Goal: Task Accomplishment & Management: Use online tool/utility

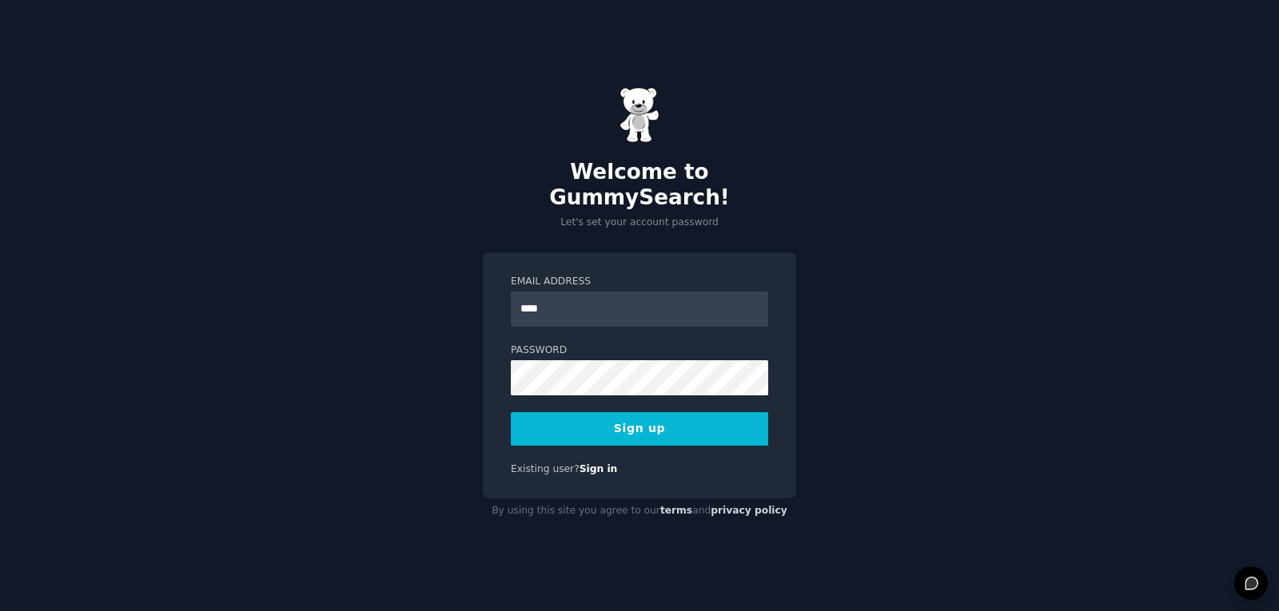
type input "**********"
click at [697, 423] on button "Sign up" at bounding box center [639, 429] width 257 height 34
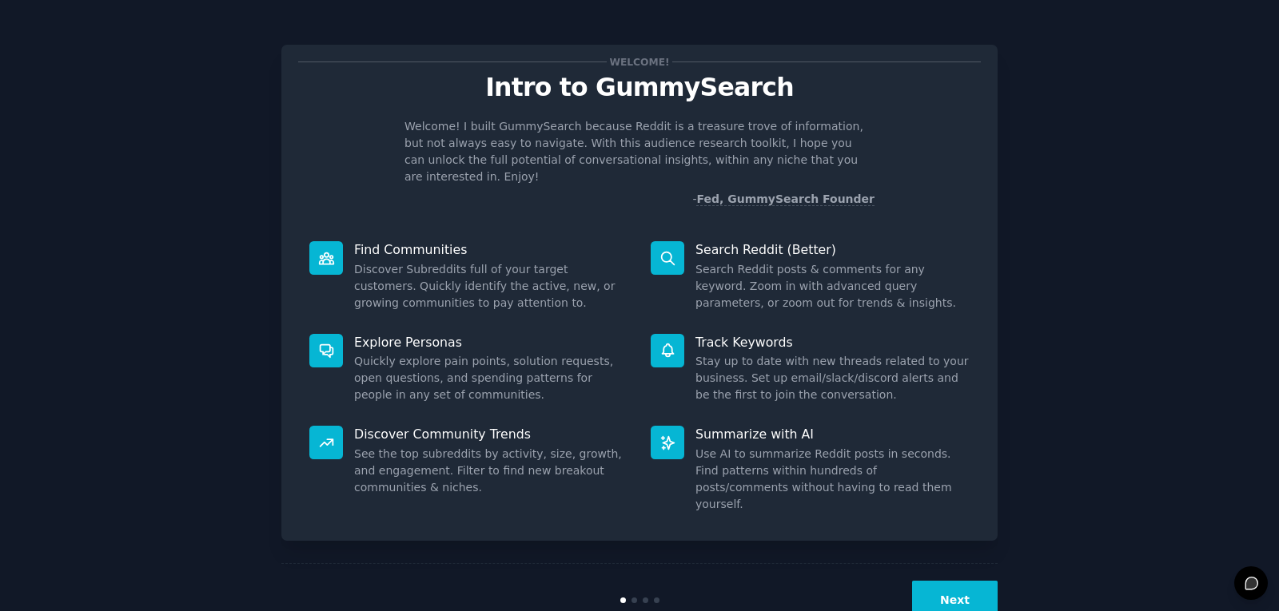
scroll to position [14, 0]
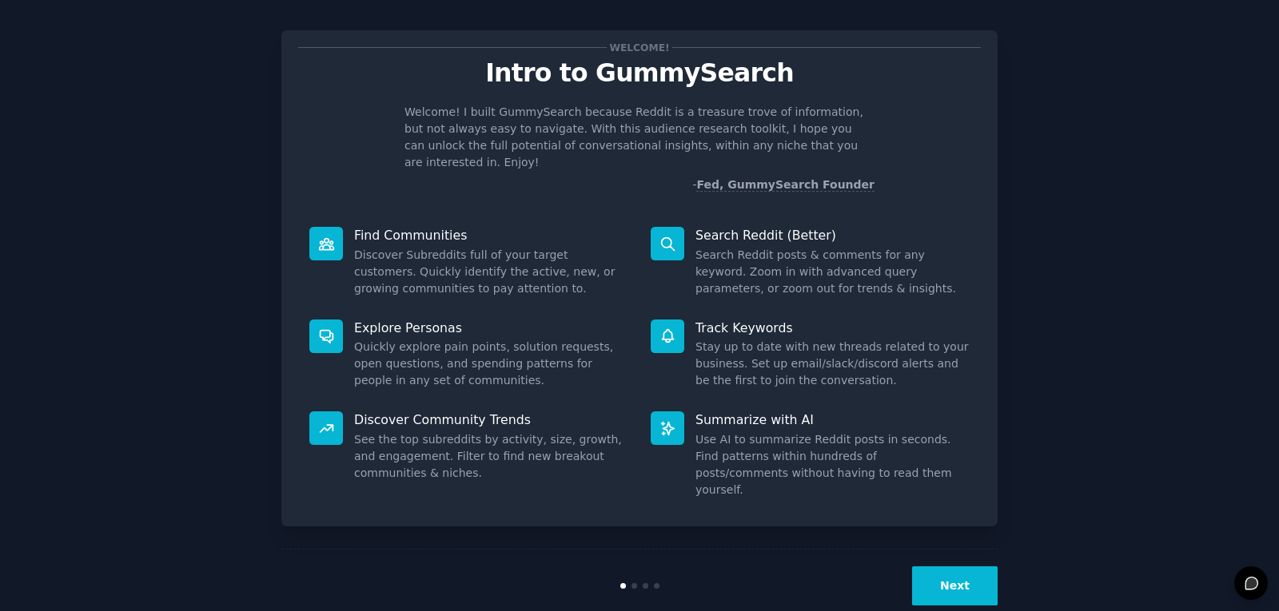
click at [961, 580] on div "Next" at bounding box center [639, 586] width 716 height 74
click at [954, 567] on button "Next" at bounding box center [955, 586] width 86 height 39
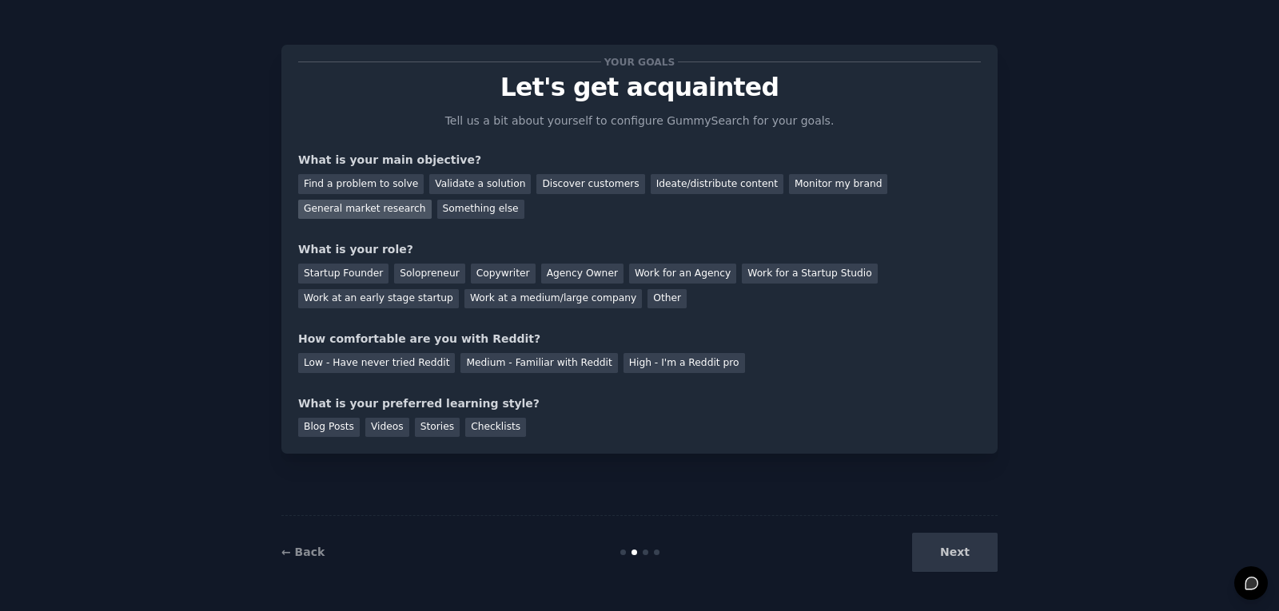
click at [432, 200] on div "General market research" at bounding box center [364, 210] width 133 height 20
click at [459, 289] on div "Work at an early stage startup" at bounding box center [378, 299] width 161 height 20
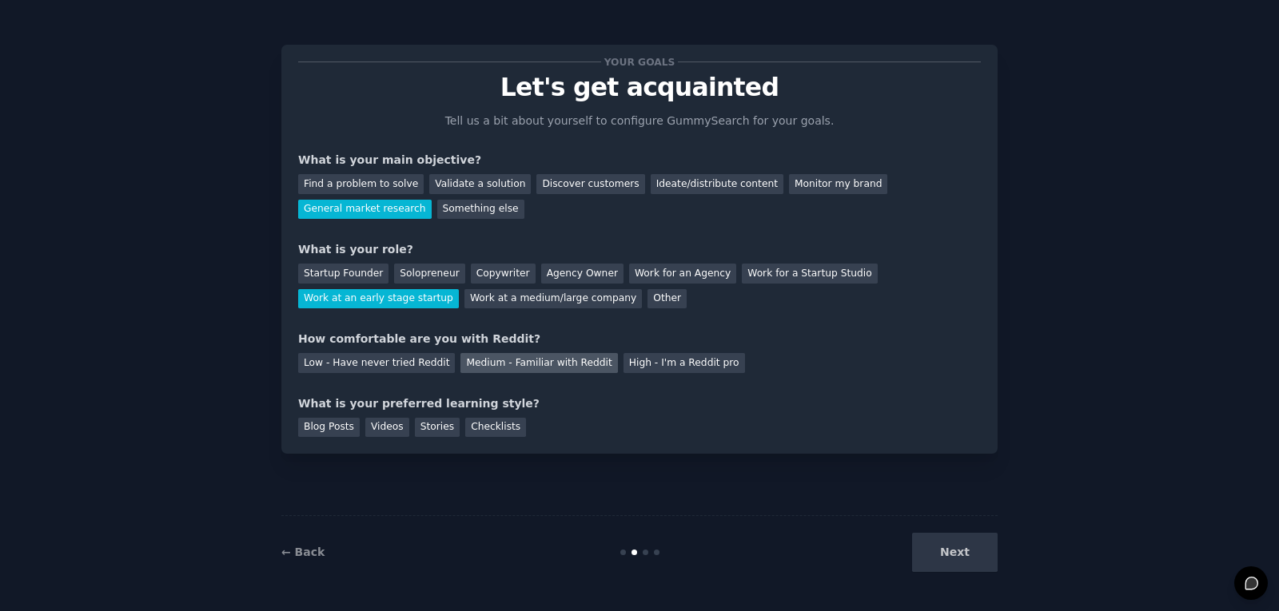
click at [463, 360] on div "Medium - Familiar with Reddit" at bounding box center [538, 363] width 157 height 20
click at [408, 366] on div "Low - Have never tried Reddit" at bounding box center [376, 363] width 157 height 20
click at [348, 428] on div "Blog Posts" at bounding box center [329, 428] width 62 height 20
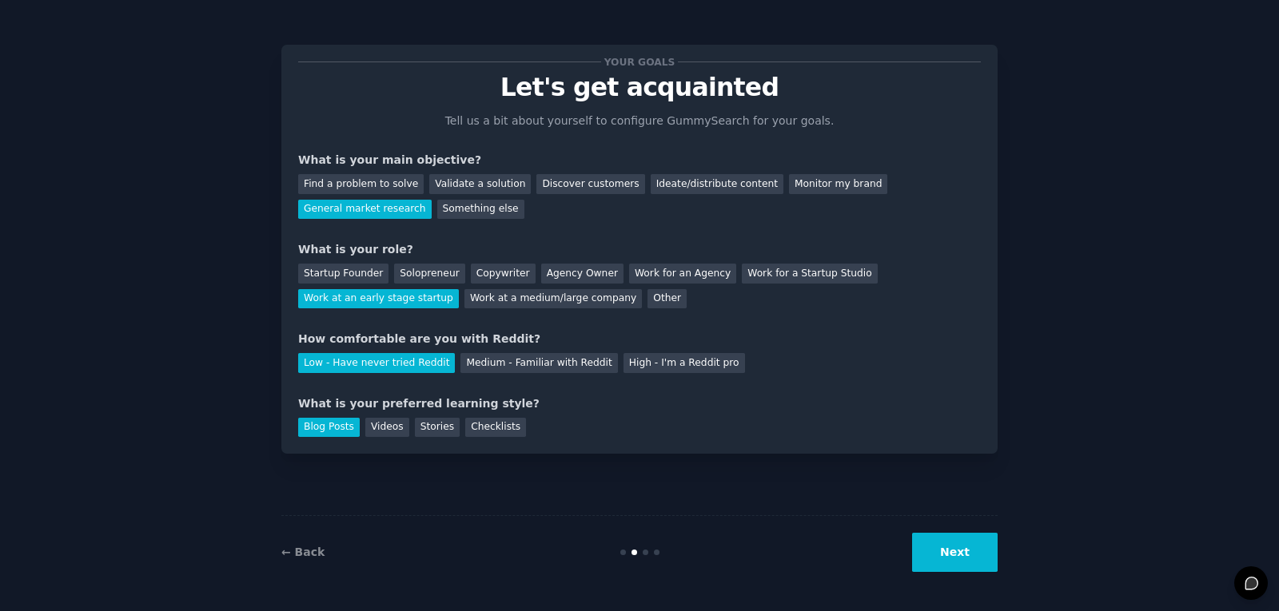
click at [954, 562] on button "Next" at bounding box center [955, 552] width 86 height 39
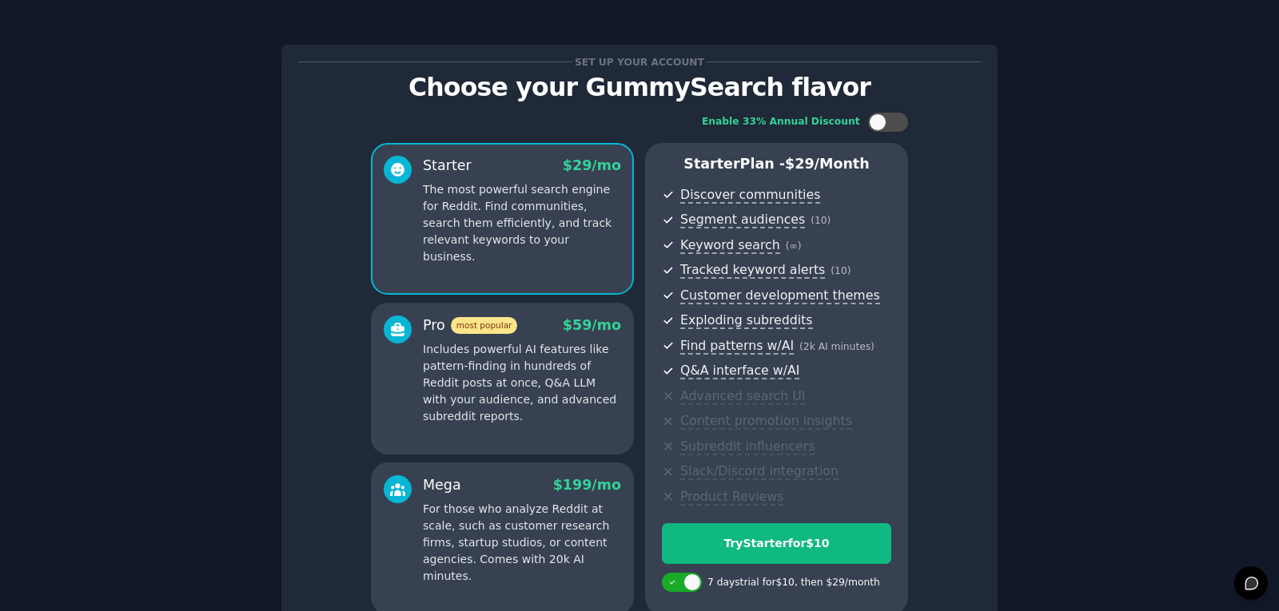
scroll to position [155, 0]
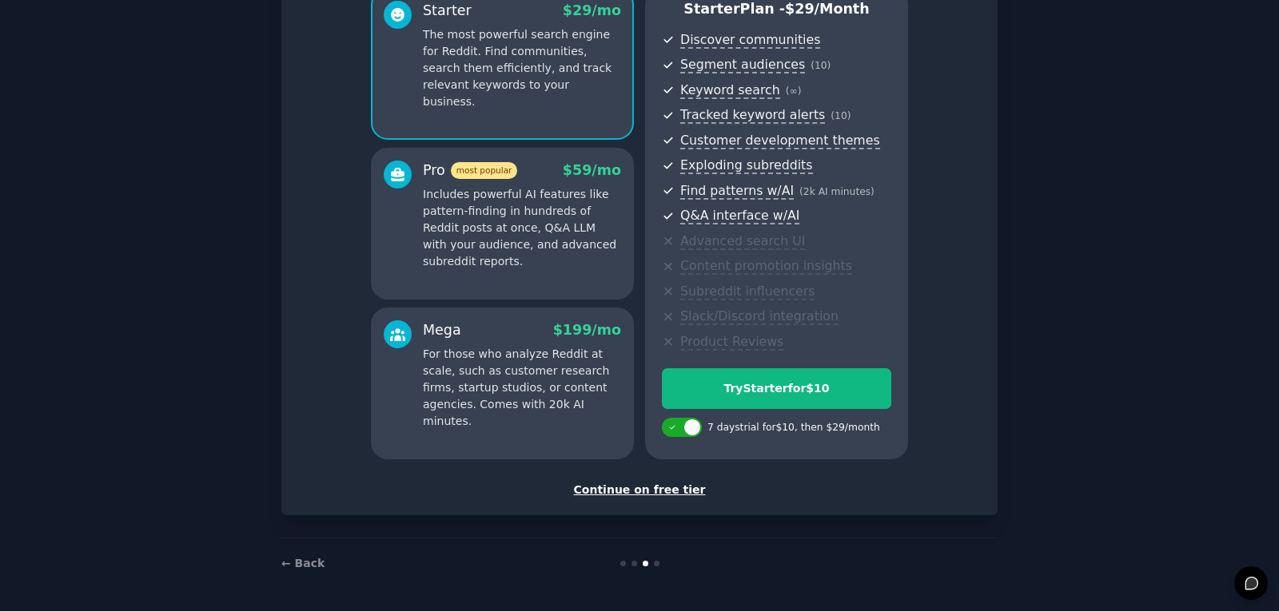
click at [642, 487] on div "Continue on free tier" at bounding box center [639, 490] width 682 height 17
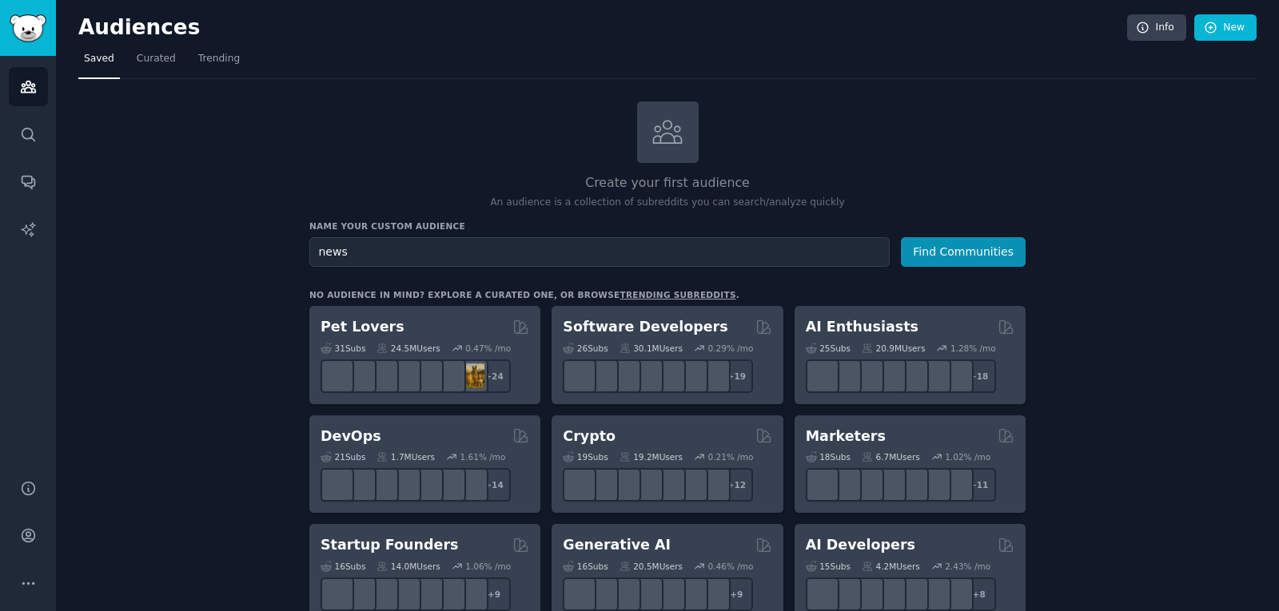
type input "news"
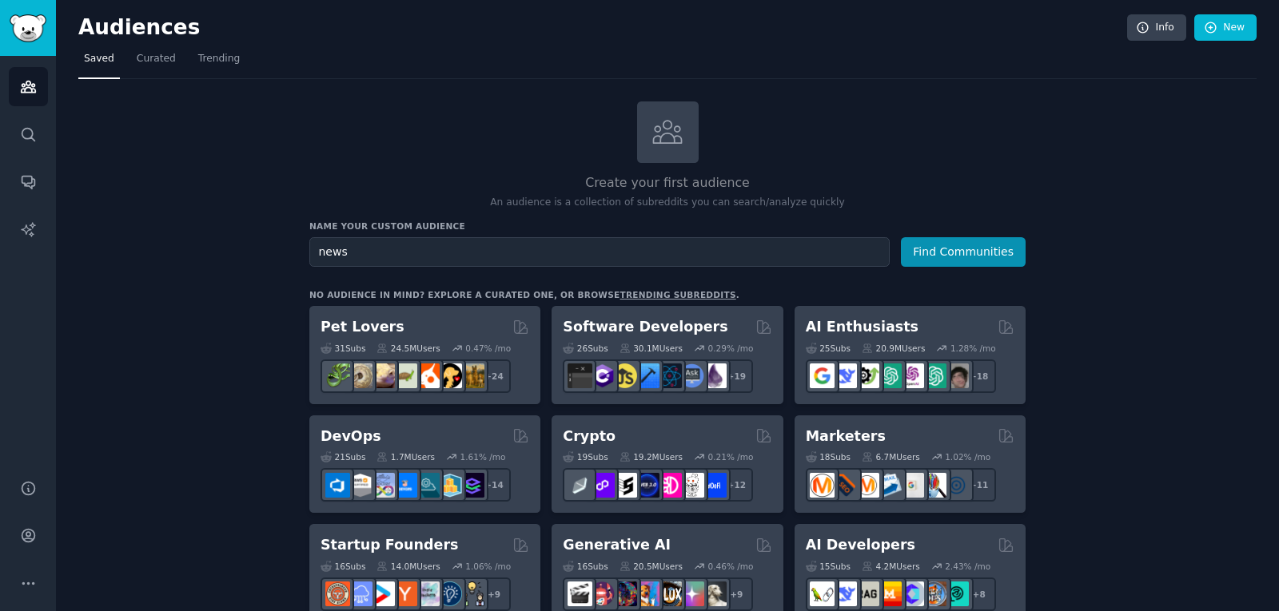
click at [901, 237] on button "Find Communities" at bounding box center [963, 252] width 125 height 30
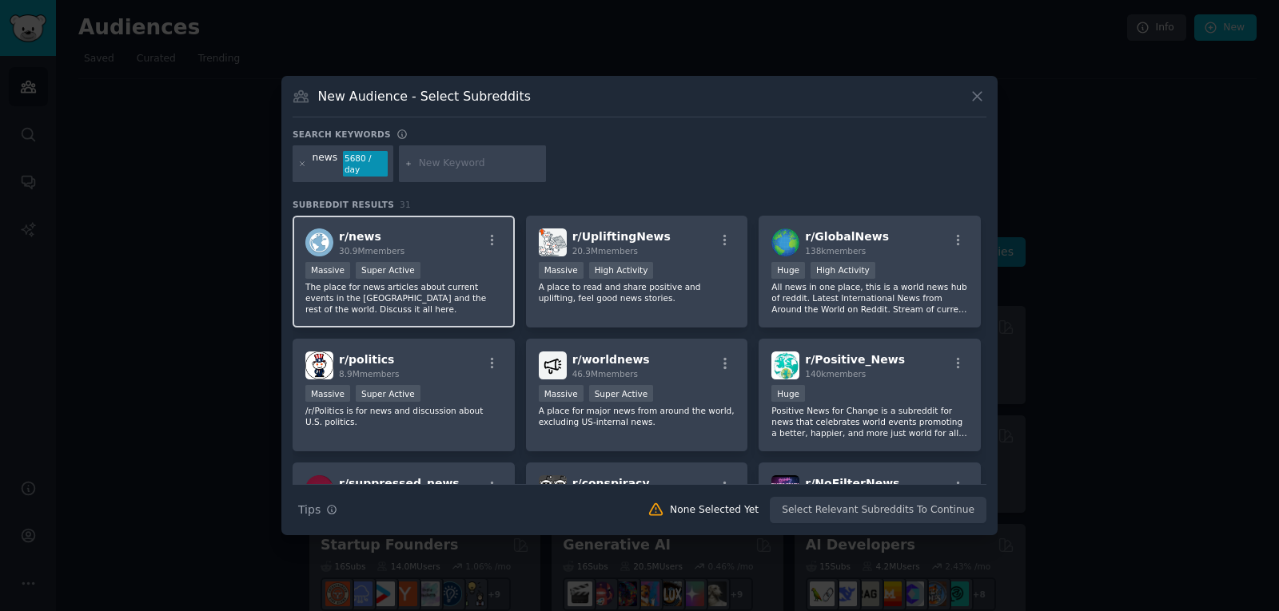
click at [420, 249] on div "r/ news 30.9M members" at bounding box center [403, 243] width 197 height 28
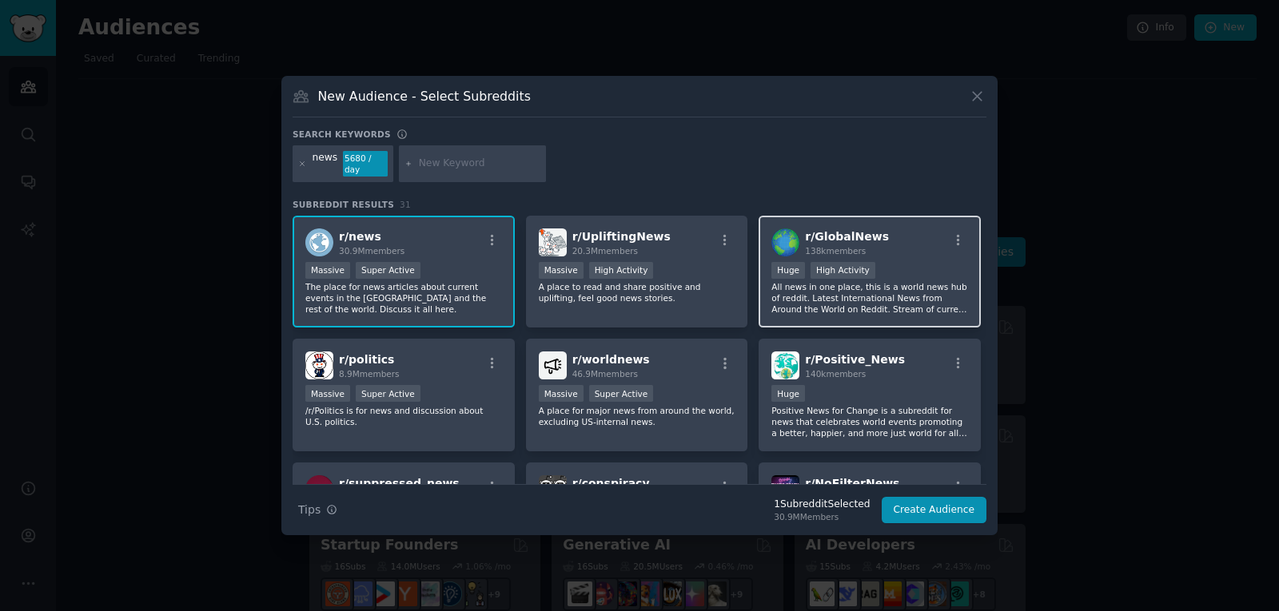
click at [924, 282] on p "All news in one place, this is a world news hub of reddit. Latest International…" at bounding box center [869, 298] width 197 height 34
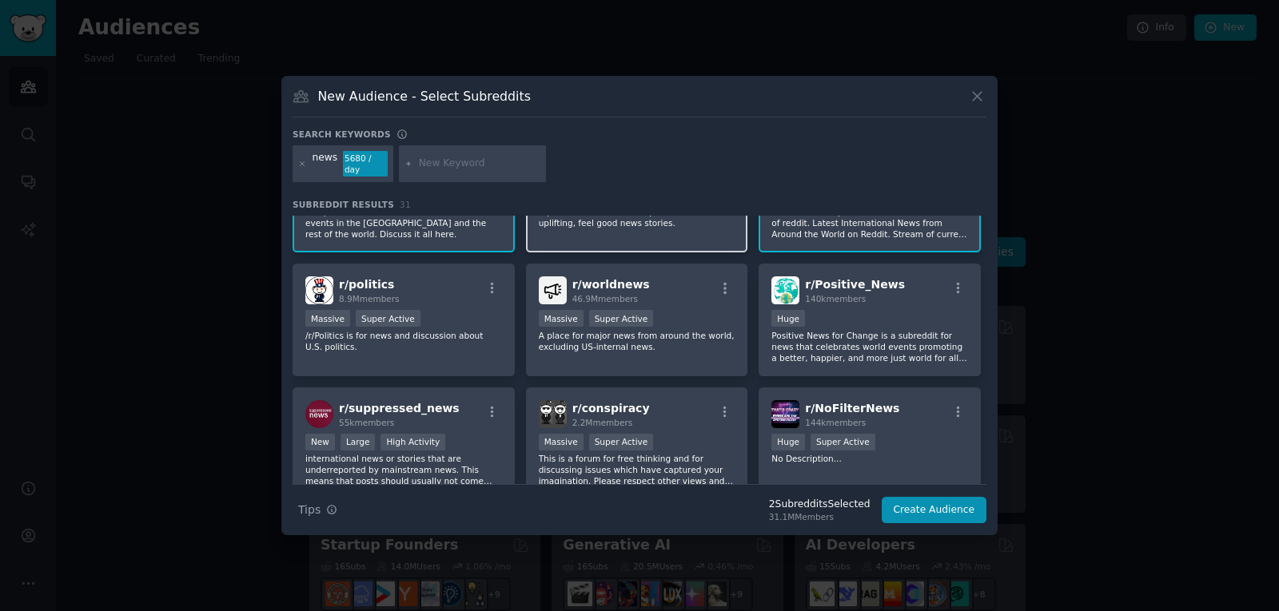
scroll to position [167, 0]
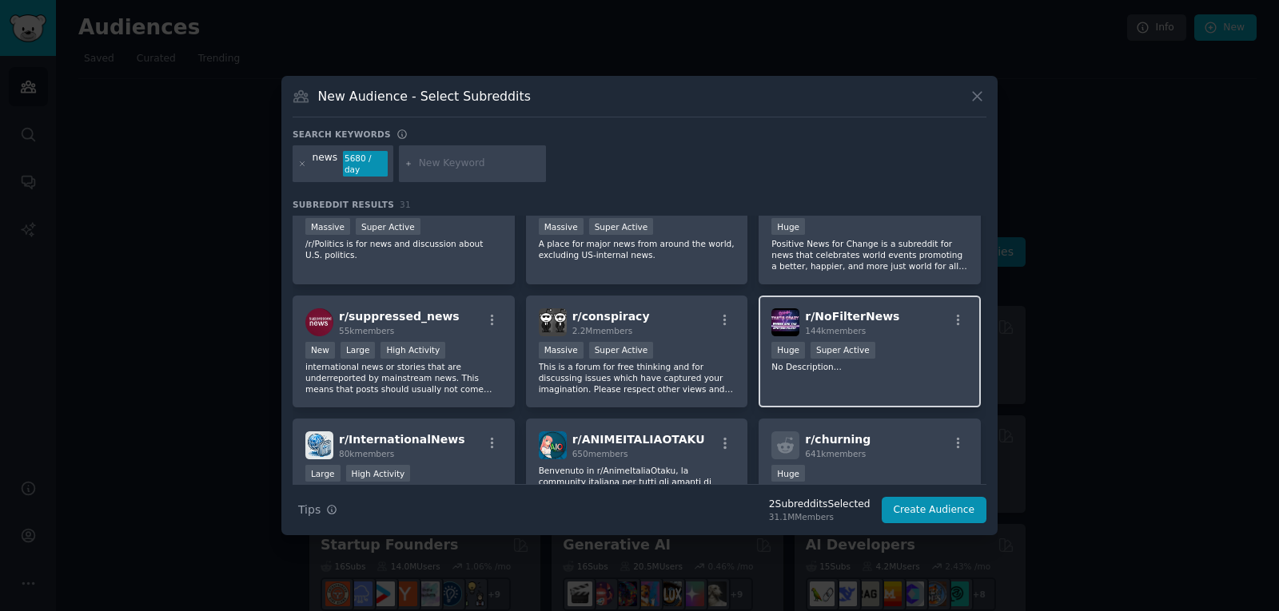
click at [843, 332] on div "r/ NoFilterNews 144k members Huge Super Active No Description..." at bounding box center [869, 352] width 222 height 113
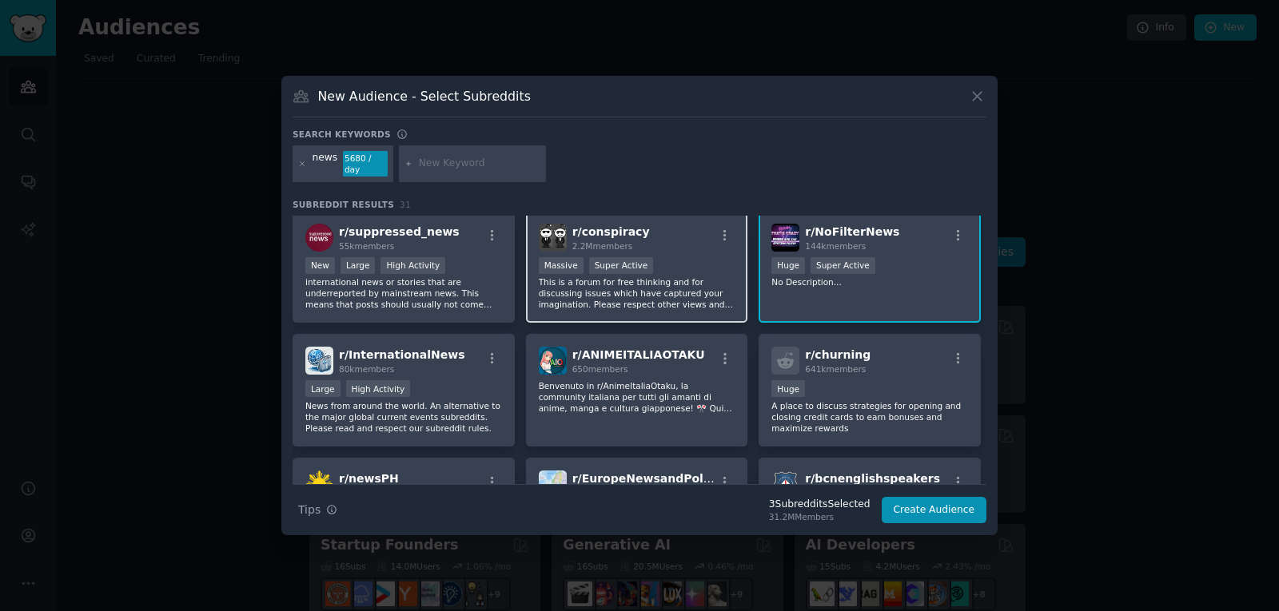
scroll to position [289, 0]
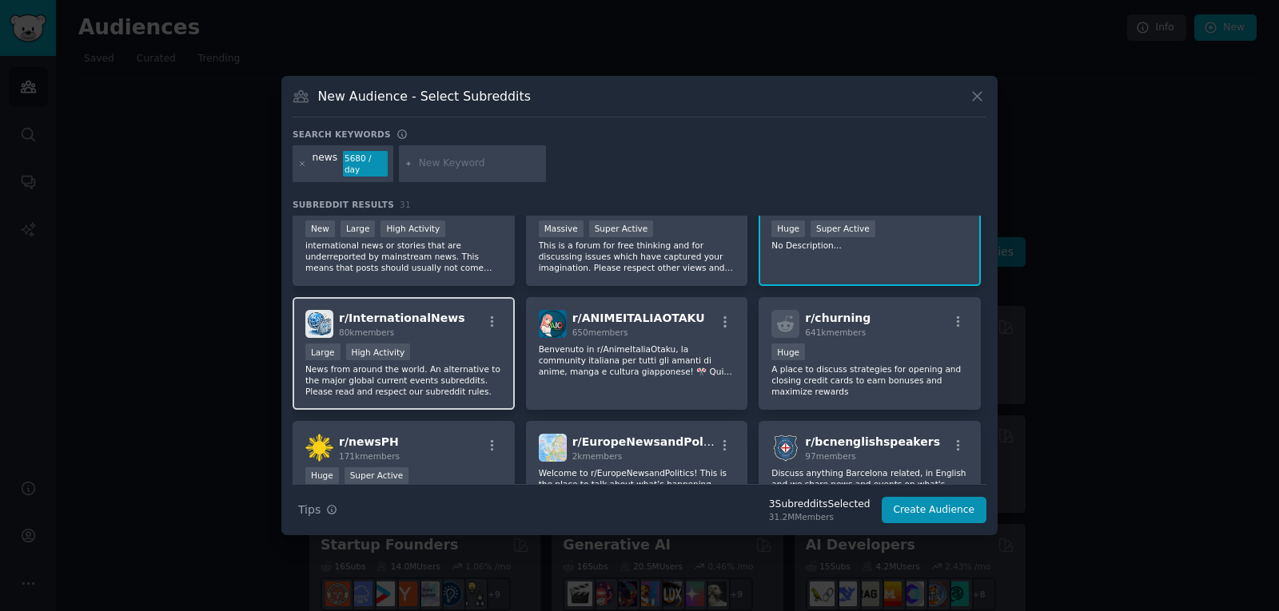
click at [448, 364] on p "News from around the world. An alternative to the major global current events s…" at bounding box center [403, 381] width 197 height 34
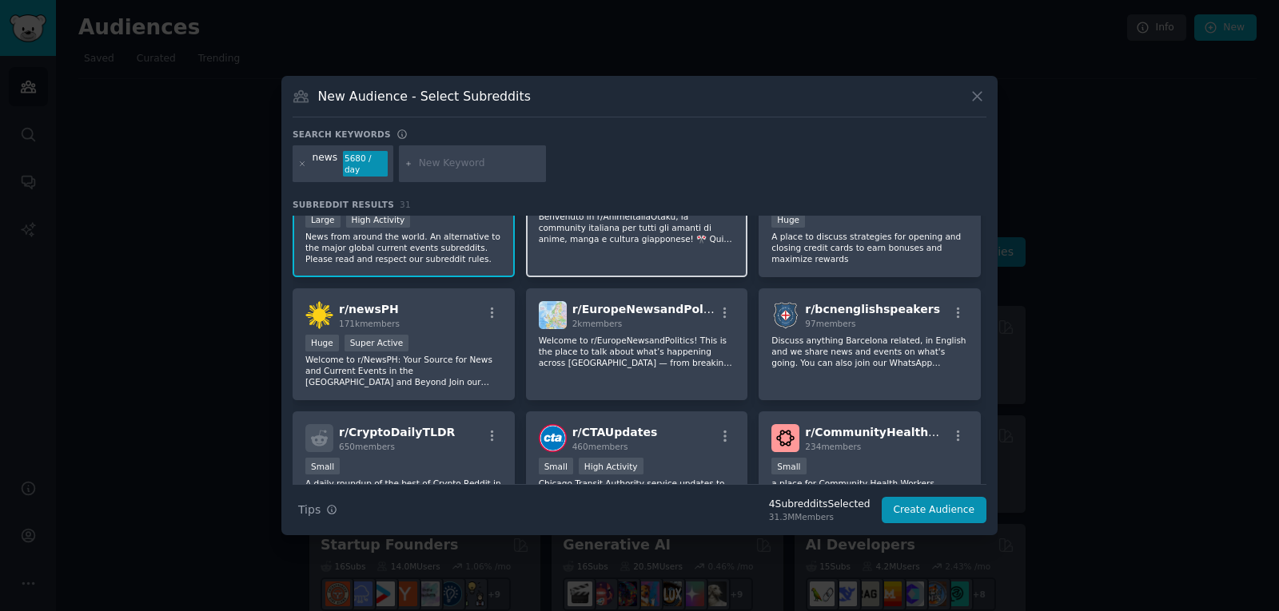
scroll to position [422, 0]
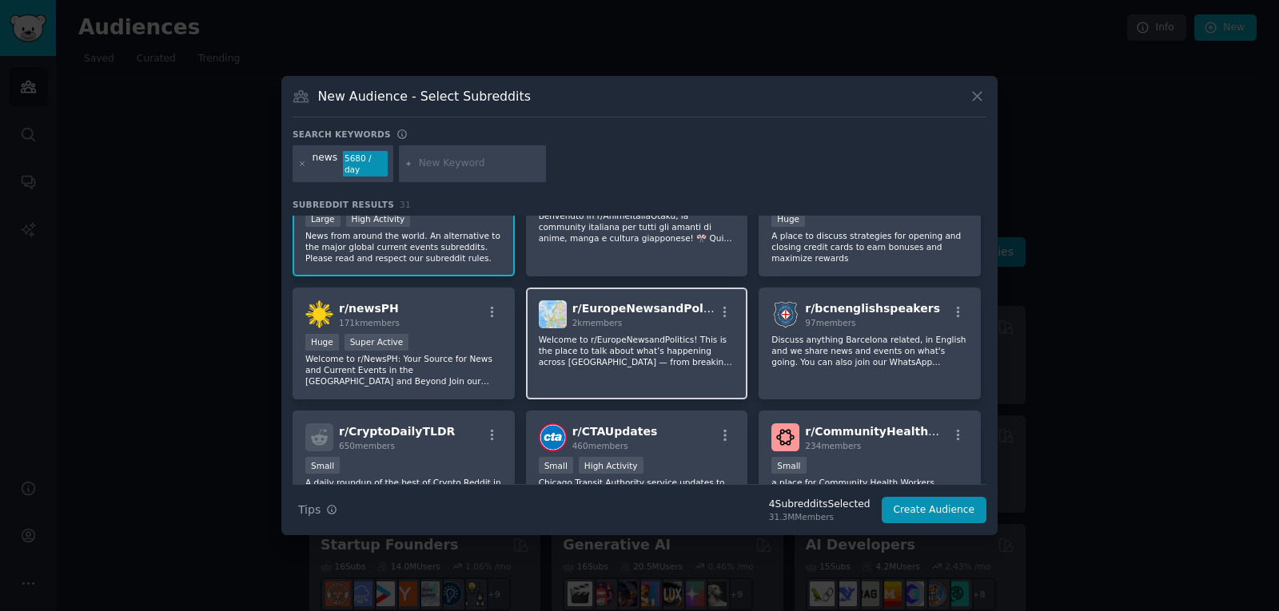
click at [659, 317] on div "2k members" at bounding box center [643, 322] width 143 height 11
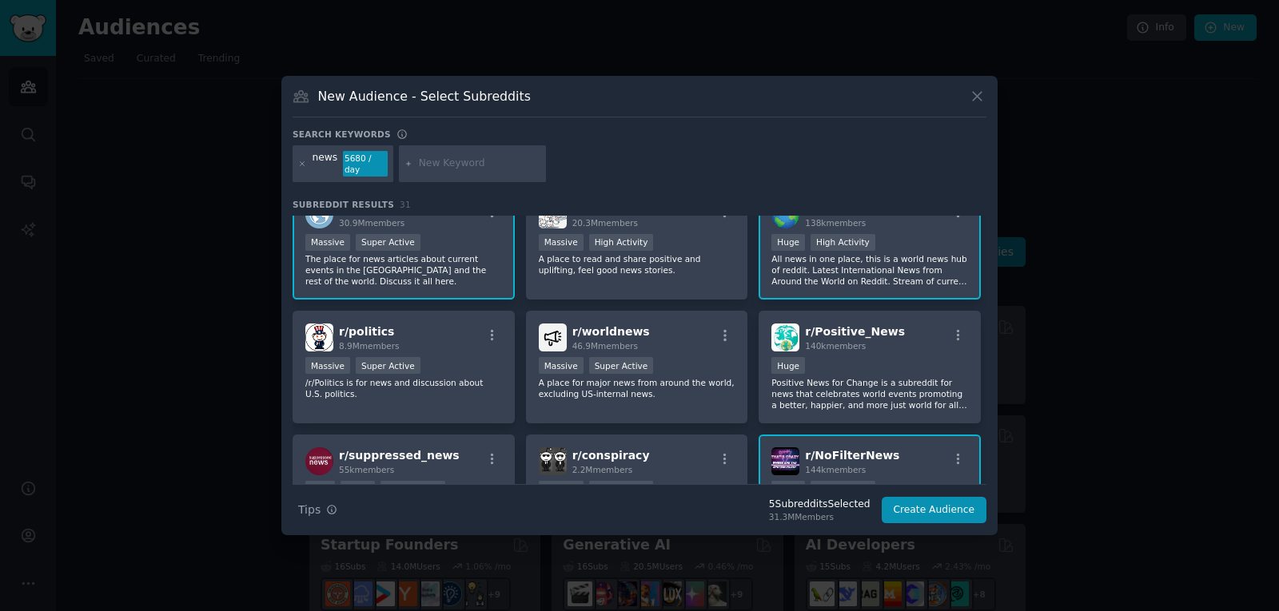
scroll to position [0, 0]
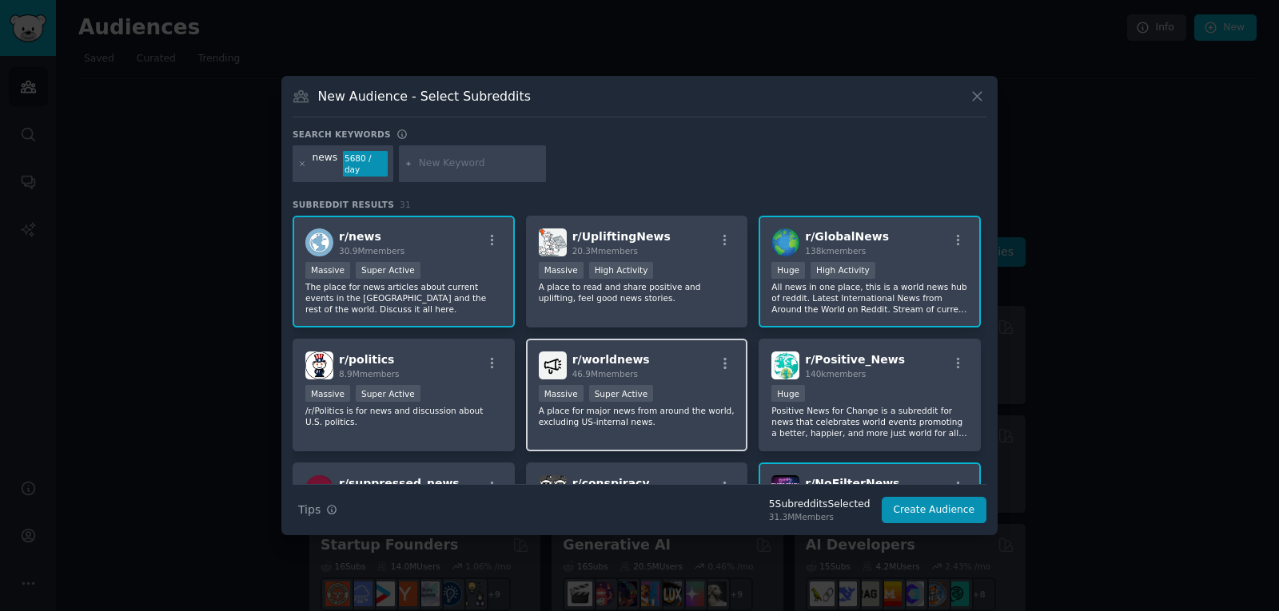
click at [661, 364] on div "r/ worldnews 46.9M members" at bounding box center [637, 366] width 197 height 28
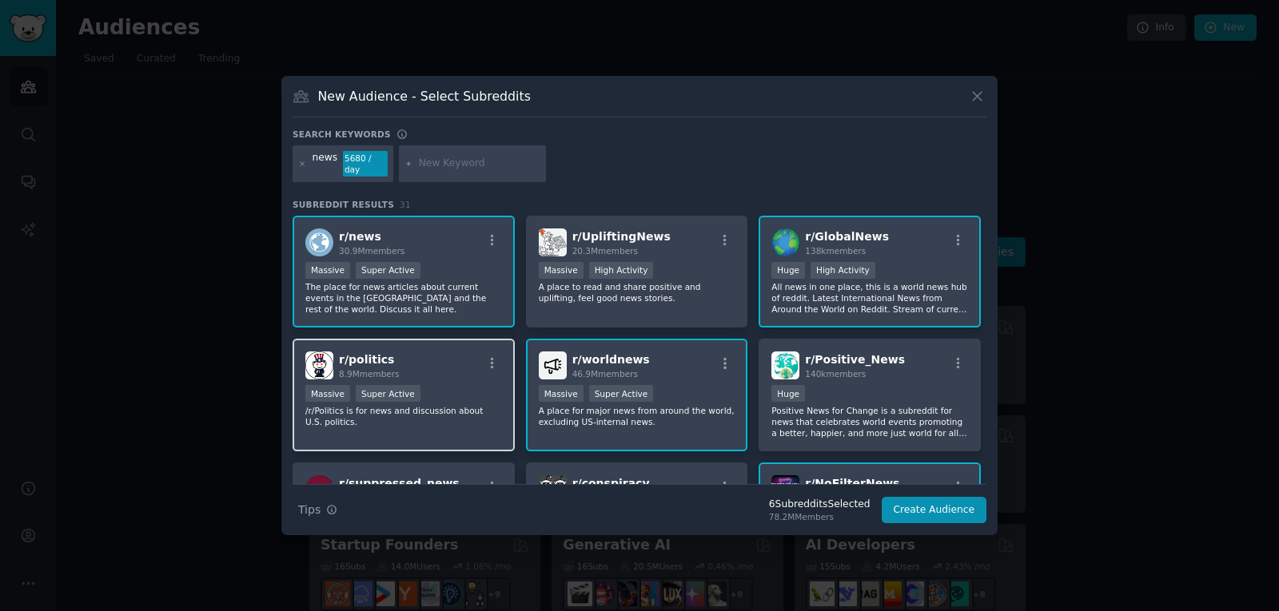
click at [455, 408] on p "/r/Politics is for news and discussion about U.S. politics." at bounding box center [403, 416] width 197 height 22
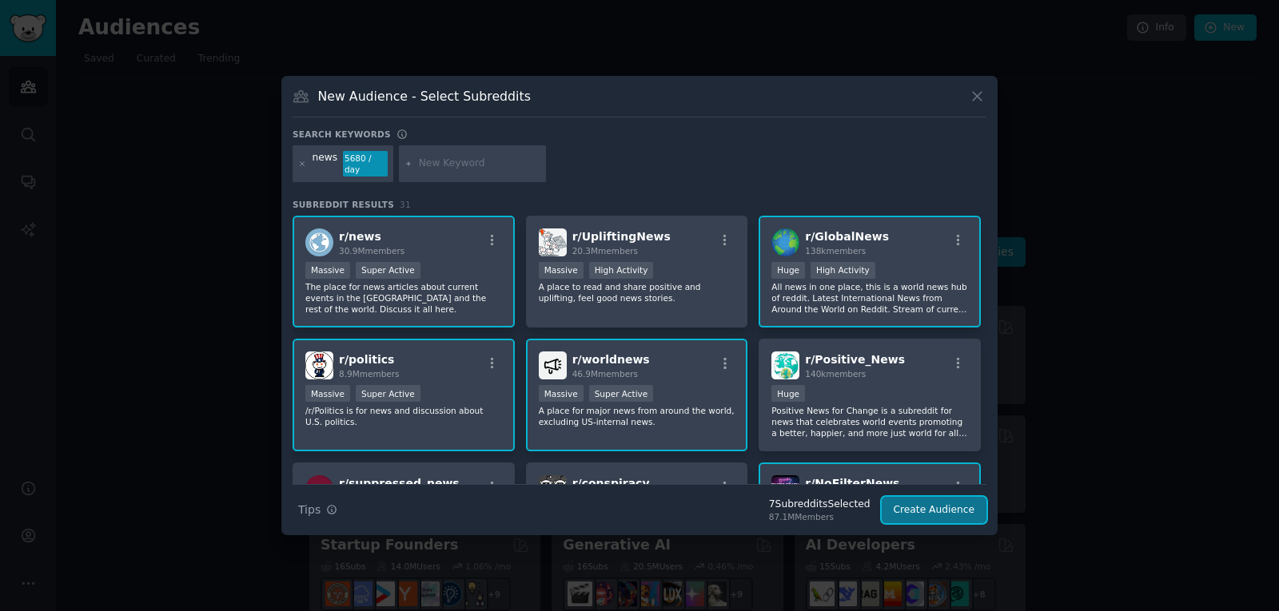
click at [937, 511] on button "Create Audience" at bounding box center [933, 510] width 105 height 27
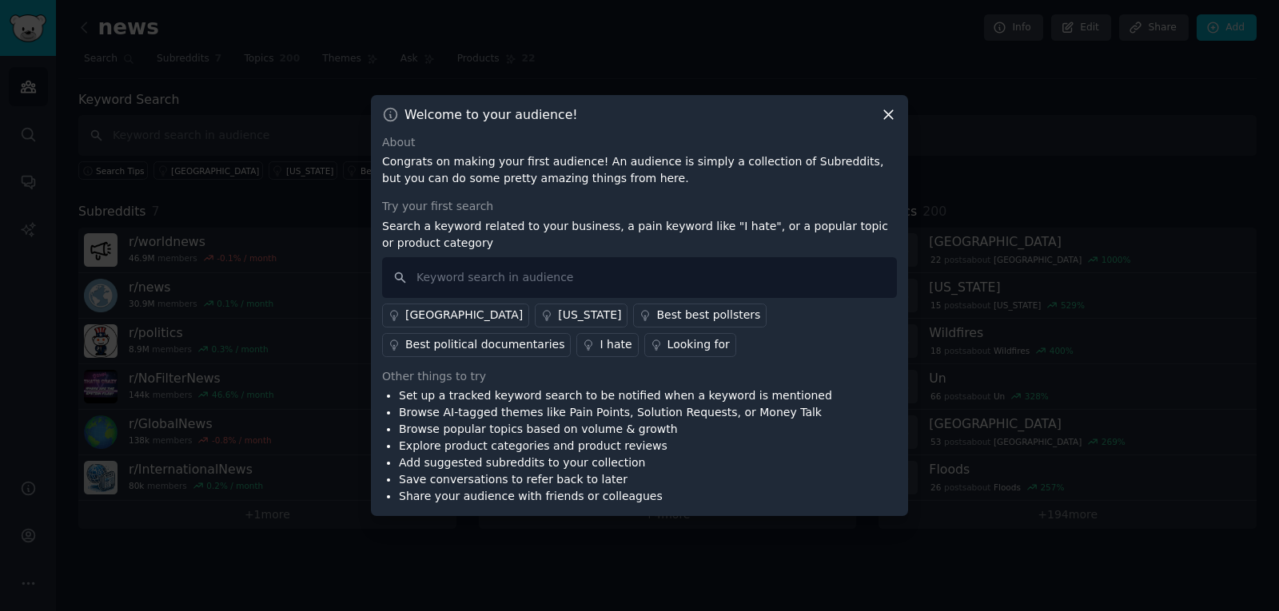
click at [882, 115] on icon at bounding box center [888, 114] width 17 height 17
